Goal: Download file/media

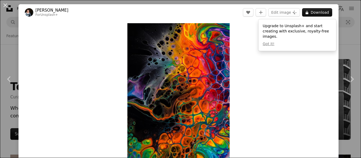
scroll to position [927, 0]
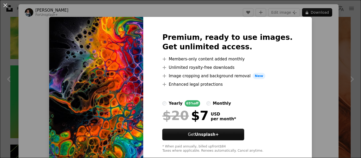
click at [310, 98] on div "An X shape Premium, ready to use images. Get unlimited access. A plus sign Memb…" at bounding box center [180, 79] width 361 height 158
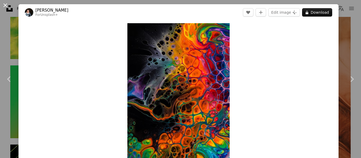
click at [3, 6] on button "An X shape" at bounding box center [5, 5] width 6 height 6
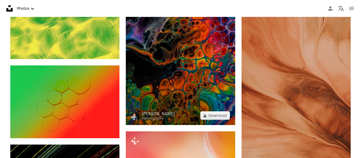
click at [167, 75] on img at bounding box center [180, 44] width 109 height 164
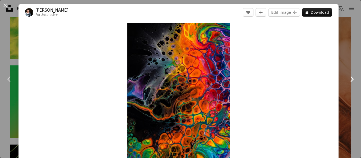
click at [344, 58] on link "Chevron right" at bounding box center [351, 79] width 18 height 51
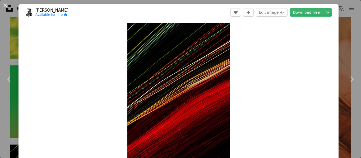
click at [4, 6] on button "An X shape" at bounding box center [5, 5] width 6 height 6
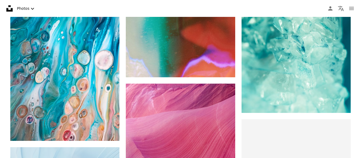
scroll to position [2125, 0]
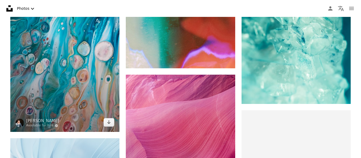
click at [81, 67] on img at bounding box center [64, 35] width 109 height 195
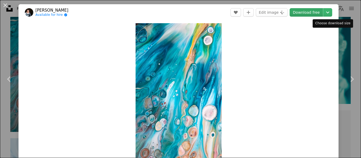
click at [318, 13] on link "Download free" at bounding box center [305, 12] width 33 height 8
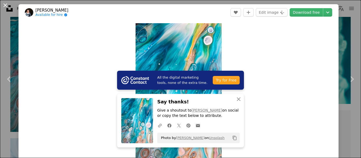
click at [7, 2] on button "An X shape" at bounding box center [5, 5] width 6 height 6
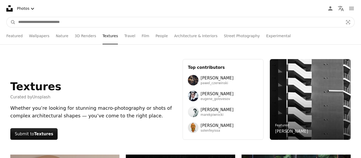
click at [68, 24] on input "Find visuals sitewide" at bounding box center [179, 22] width 326 height 10
type input "**********"
click at [7, 17] on button "A magnifying glass" at bounding box center [11, 22] width 9 height 10
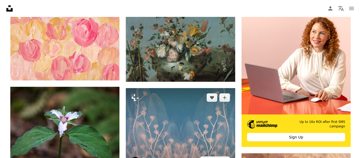
scroll to position [62, 0]
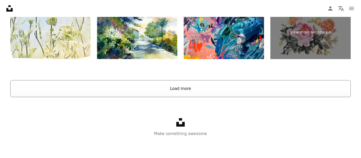
click at [188, 91] on button "Load more" at bounding box center [180, 88] width 340 height 17
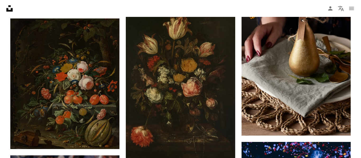
scroll to position [2038, 0]
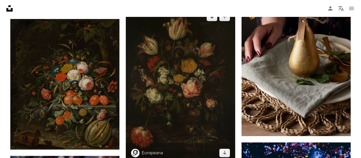
click at [178, 77] on img at bounding box center [180, 84] width 109 height 155
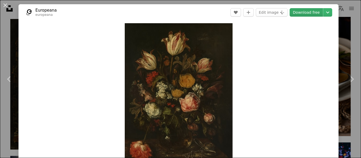
click at [306, 13] on link "Download free" at bounding box center [305, 12] width 33 height 8
click at [7, 6] on button "An X shape" at bounding box center [5, 5] width 6 height 6
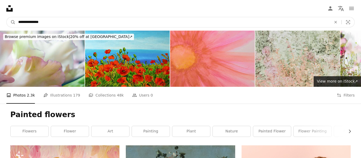
click at [74, 18] on input "**********" at bounding box center [173, 22] width 314 height 10
type input "*"
type input "**********"
click at [7, 17] on button "A magnifying glass" at bounding box center [11, 22] width 9 height 10
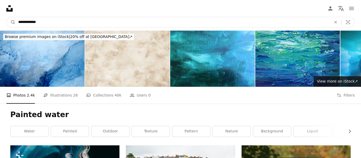
click at [82, 24] on input "**********" at bounding box center [173, 22] width 314 height 10
type input "*"
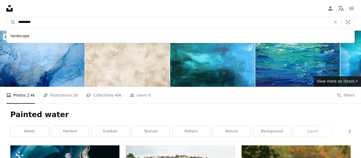
type input "*********"
click at [7, 17] on button "A magnifying glass" at bounding box center [11, 22] width 9 height 10
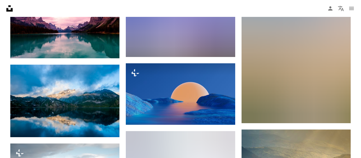
scroll to position [1878, 0]
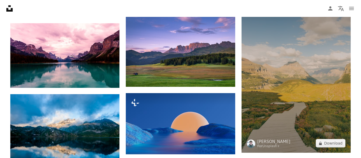
click at [299, 88] on img at bounding box center [295, 71] width 109 height 164
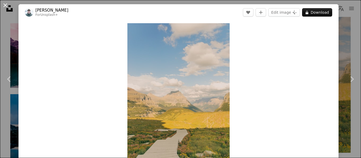
click at [2, 6] on button "An X shape" at bounding box center [5, 5] width 6 height 6
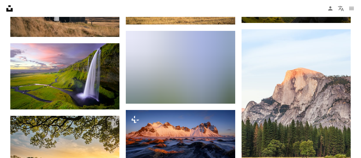
scroll to position [2086, 0]
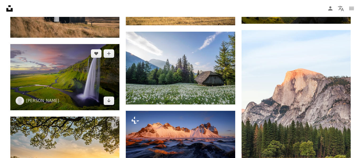
click at [63, 70] on img at bounding box center [64, 77] width 109 height 66
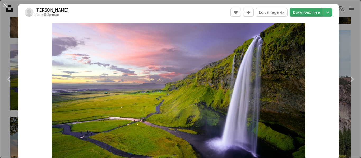
click at [318, 12] on link "Download free" at bounding box center [305, 12] width 33 height 8
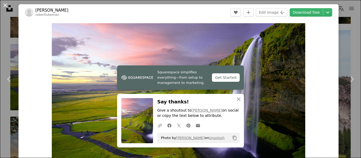
click at [3, 4] on button "An X shape" at bounding box center [5, 5] width 6 height 6
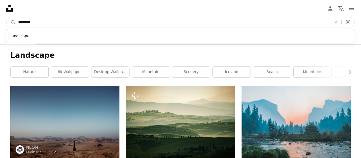
drag, startPoint x: 78, startPoint y: 24, endPoint x: 2, endPoint y: 9, distance: 77.4
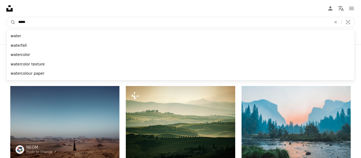
type input "*****"
click at [7, 17] on button "A magnifying glass" at bounding box center [11, 22] width 9 height 10
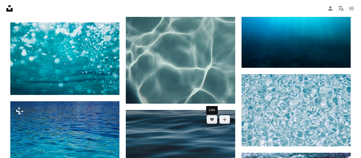
scroll to position [599, 0]
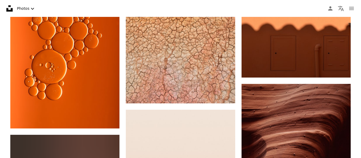
scroll to position [7989, 0]
